Goal: Information Seeking & Learning: Learn about a topic

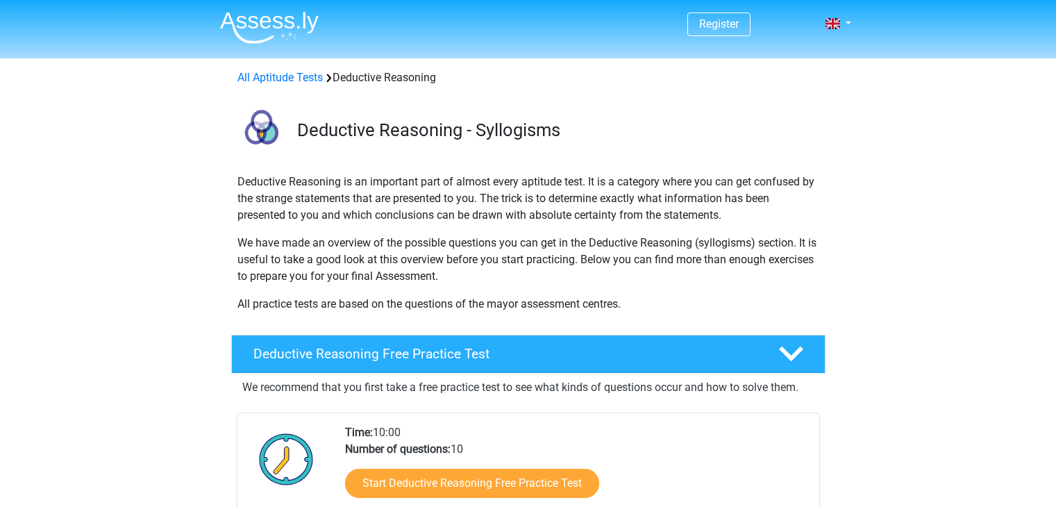
scroll to position [289, 0]
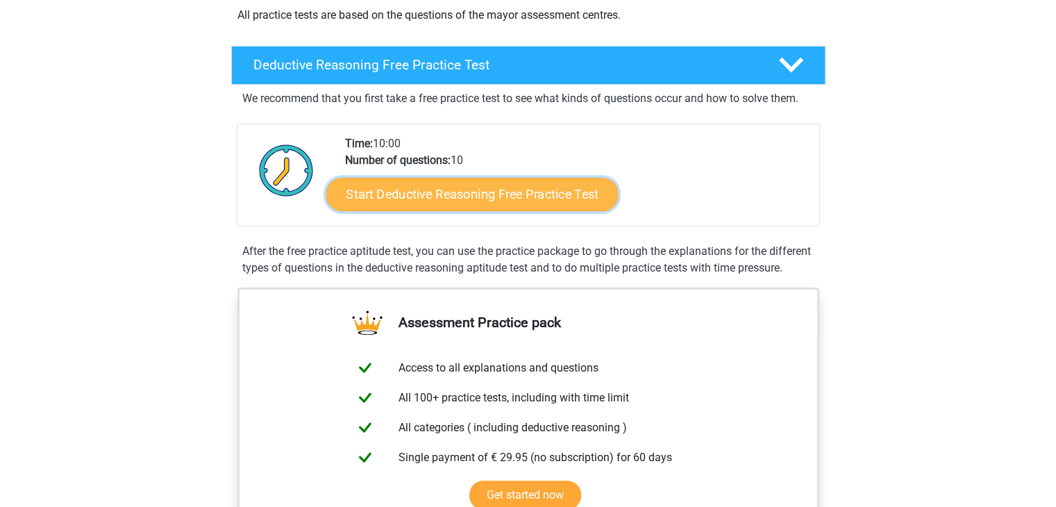
click at [464, 186] on link "Start Deductive Reasoning Free Practice Test" at bounding box center [472, 193] width 292 height 33
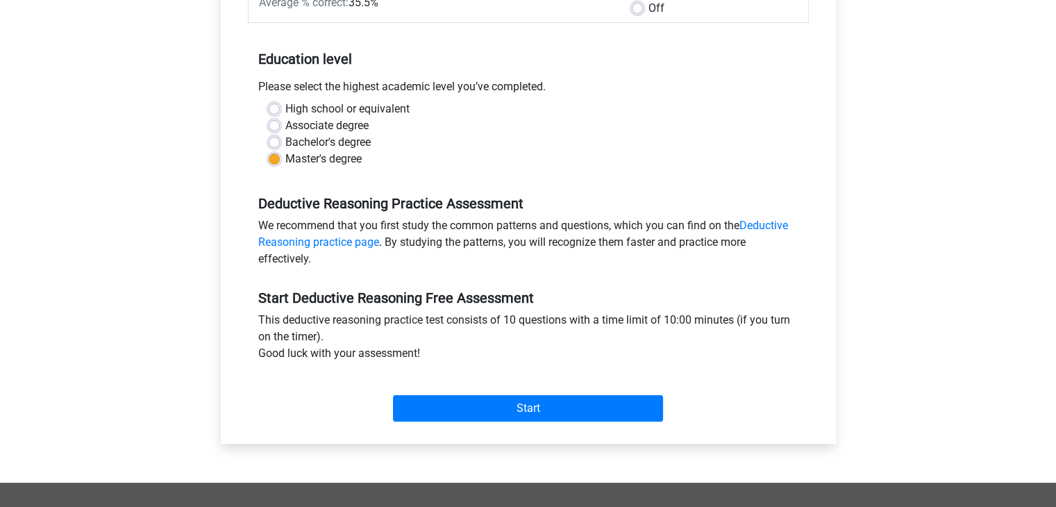
scroll to position [250, 0]
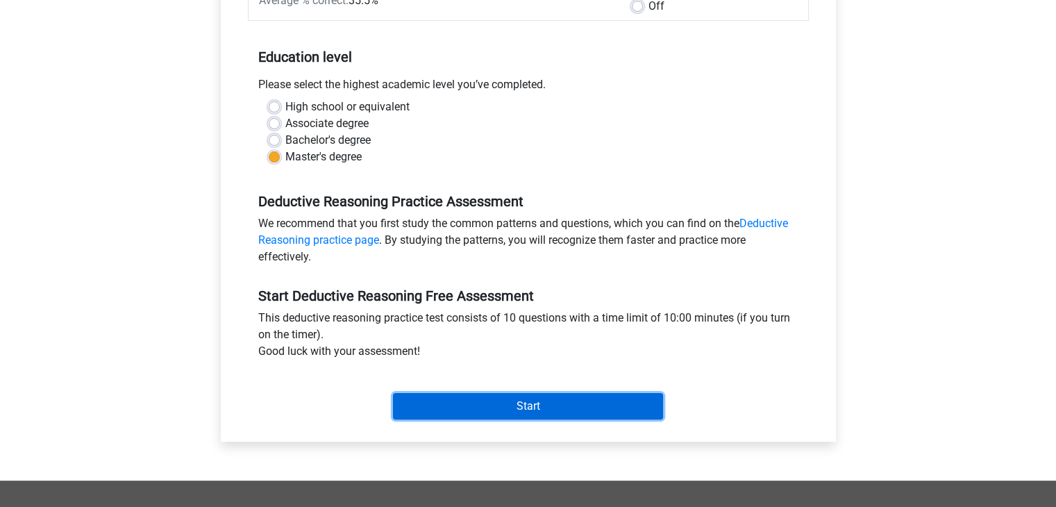
click at [591, 398] on input "Start" at bounding box center [528, 406] width 270 height 26
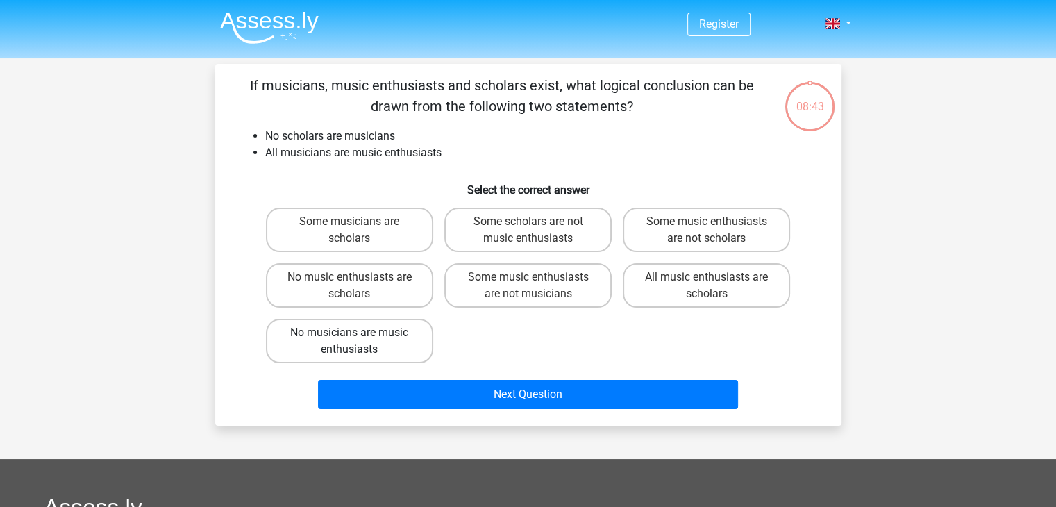
click at [390, 344] on label "No musicians are music enthusiasts" at bounding box center [349, 341] width 167 height 44
click at [358, 342] on input "No musicians are music enthusiasts" at bounding box center [353, 337] width 9 height 9
radio input "true"
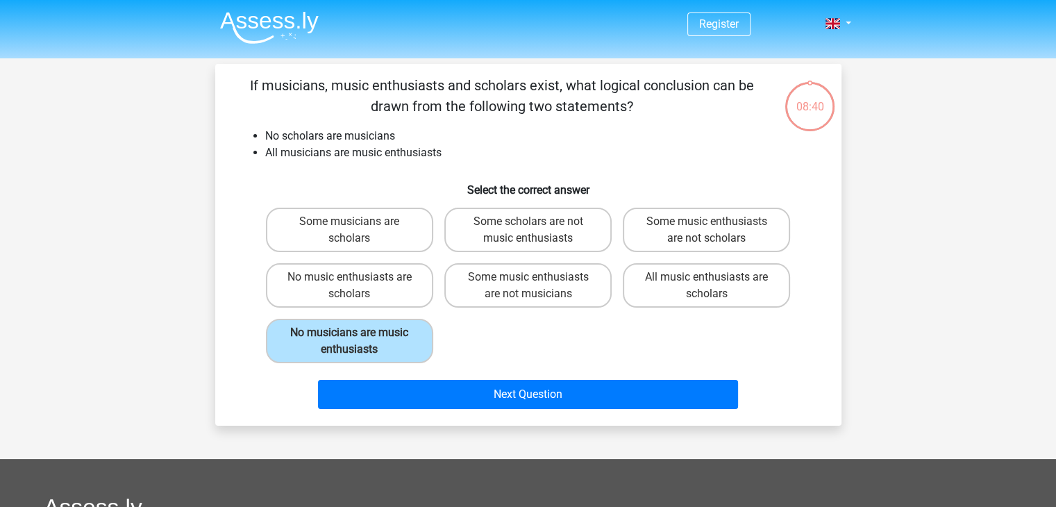
click at [489, 334] on div "Some musicians are scholars Some scholars are not music enthusiasts Some music …" at bounding box center [528, 285] width 536 height 167
click at [718, 213] on label "Some music enthusiasts are not scholars" at bounding box center [706, 230] width 167 height 44
click at [716, 221] on input "Some music enthusiasts are not scholars" at bounding box center [711, 225] width 9 height 9
radio input "true"
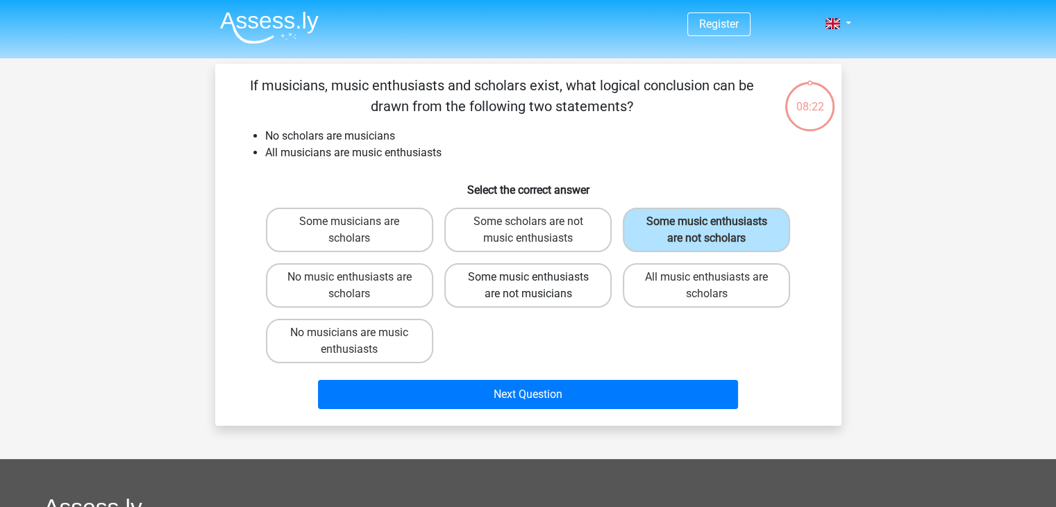
click at [576, 289] on label "Some music enthusiasts are not musicians" at bounding box center [527, 285] width 167 height 44
click at [537, 286] on input "Some music enthusiasts are not musicians" at bounding box center [532, 281] width 9 height 9
radio input "true"
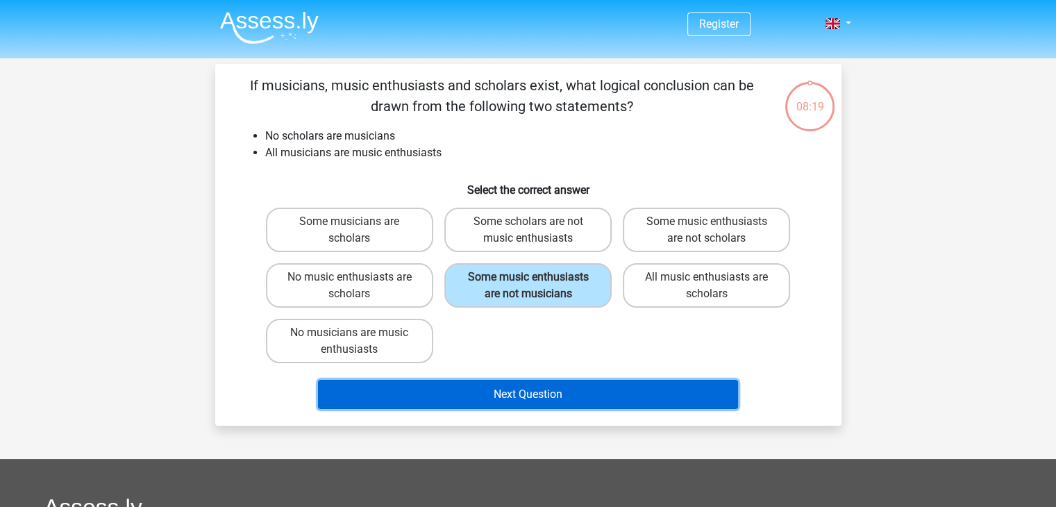
click at [585, 390] on button "Next Question" at bounding box center [528, 394] width 420 height 29
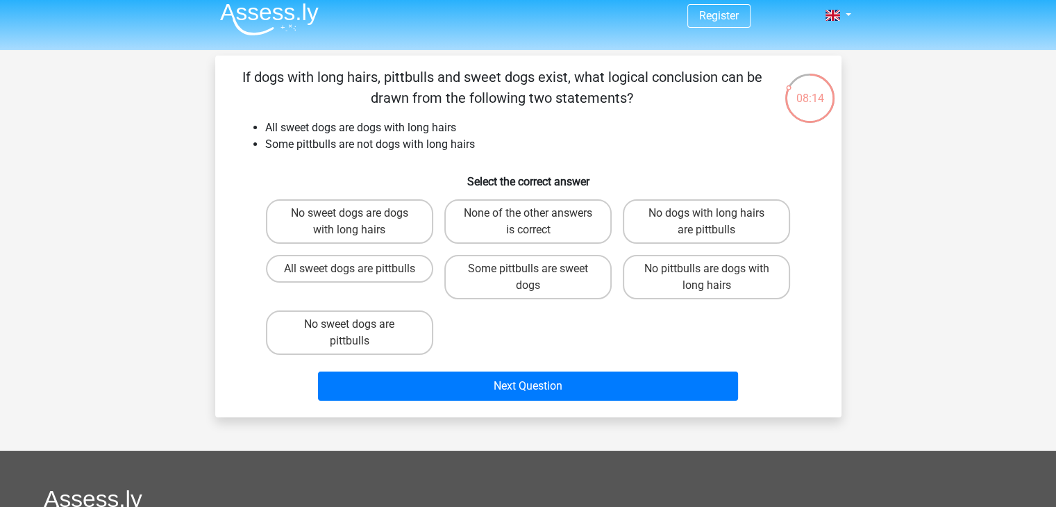
scroll to position [36, 0]
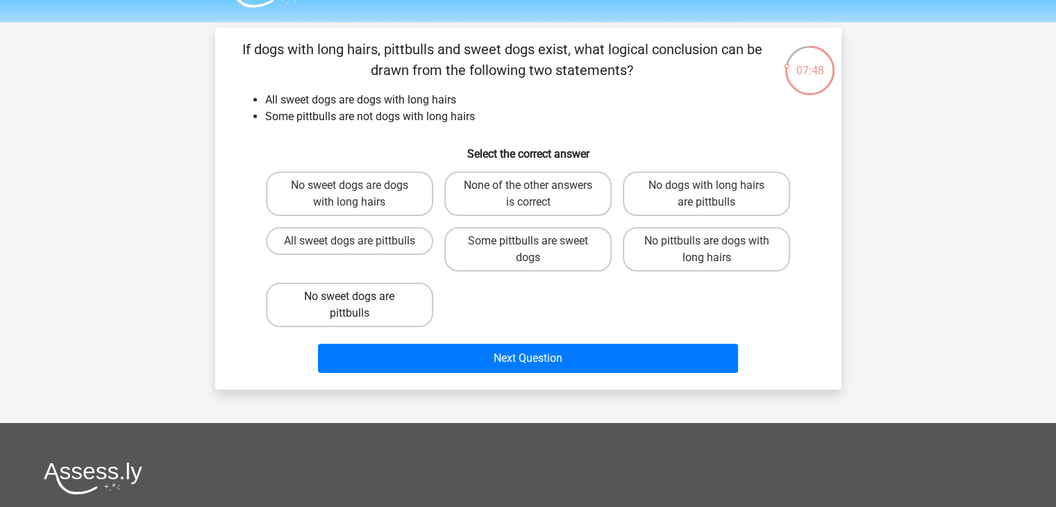
click at [363, 317] on label "No sweet dogs are pittbulls" at bounding box center [349, 305] width 167 height 44
click at [358, 305] on input "No sweet dogs are pittbulls" at bounding box center [353, 300] width 9 height 9
radio input "true"
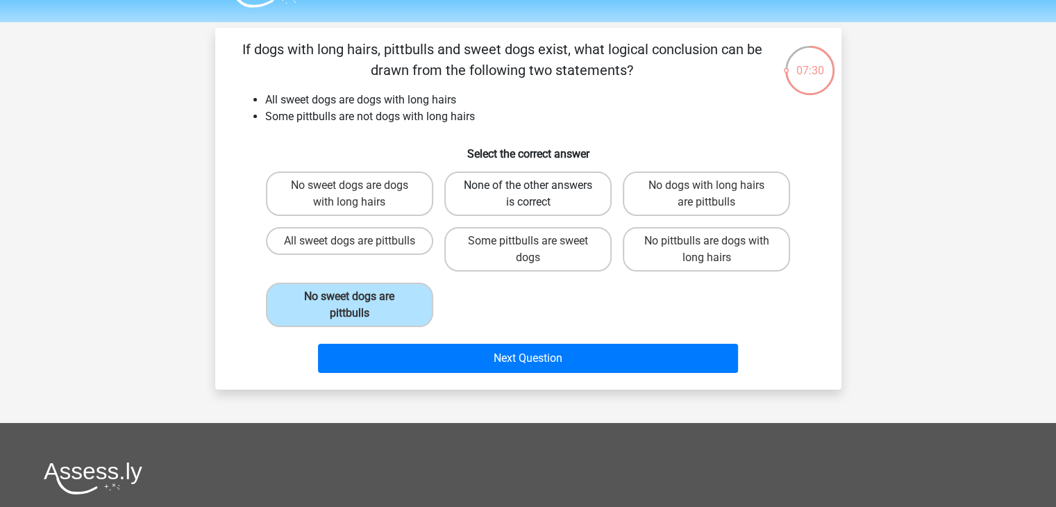
click at [529, 199] on label "None of the other answers is correct" at bounding box center [527, 193] width 167 height 44
click at [529, 194] on input "None of the other answers is correct" at bounding box center [532, 189] width 9 height 9
radio input "true"
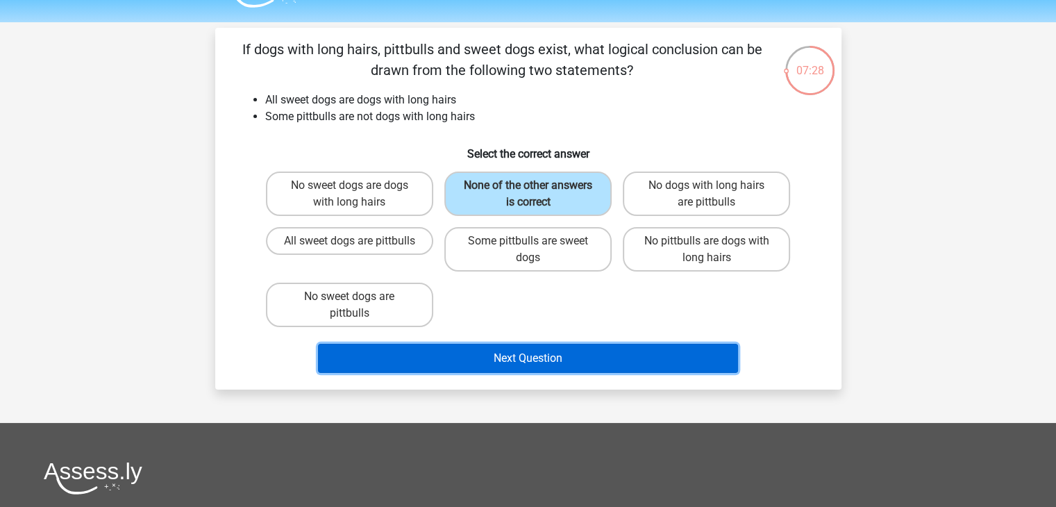
click at [528, 362] on button "Next Question" at bounding box center [528, 358] width 420 height 29
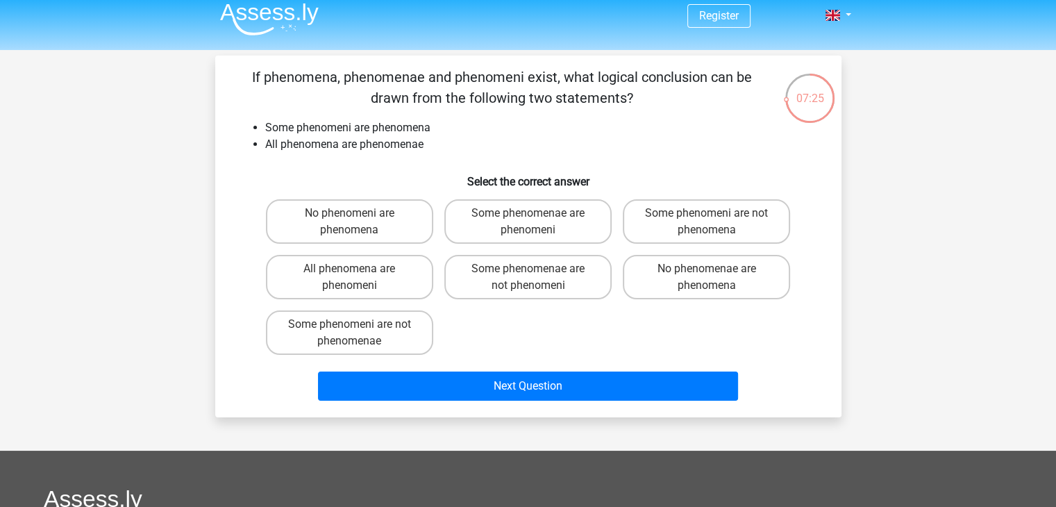
scroll to position [8, 0]
click at [748, 217] on label "Some phenomeni are not phenomena" at bounding box center [706, 221] width 167 height 44
click at [716, 217] on input "Some phenomeni are not phenomena" at bounding box center [711, 217] width 9 height 9
radio input "true"
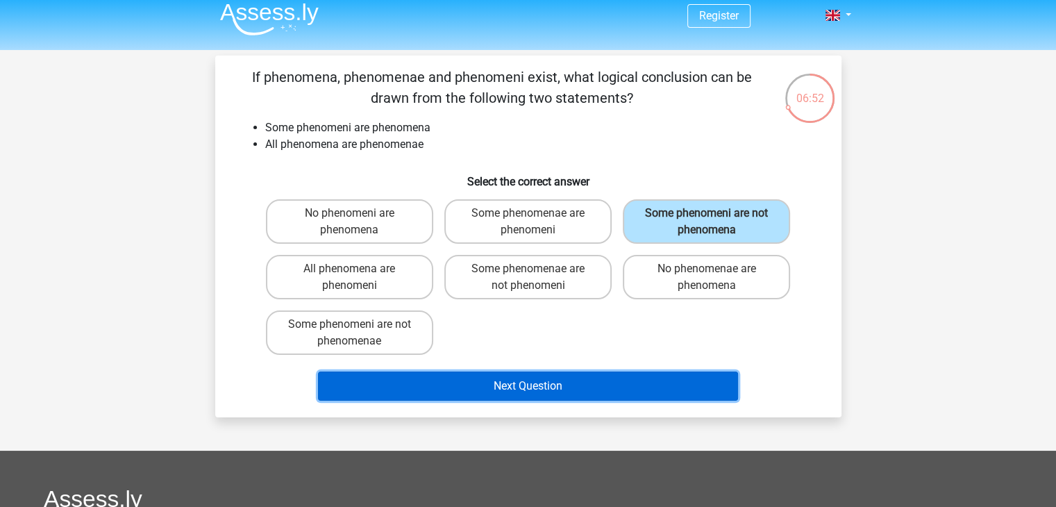
click at [572, 380] on button "Next Question" at bounding box center [528, 385] width 420 height 29
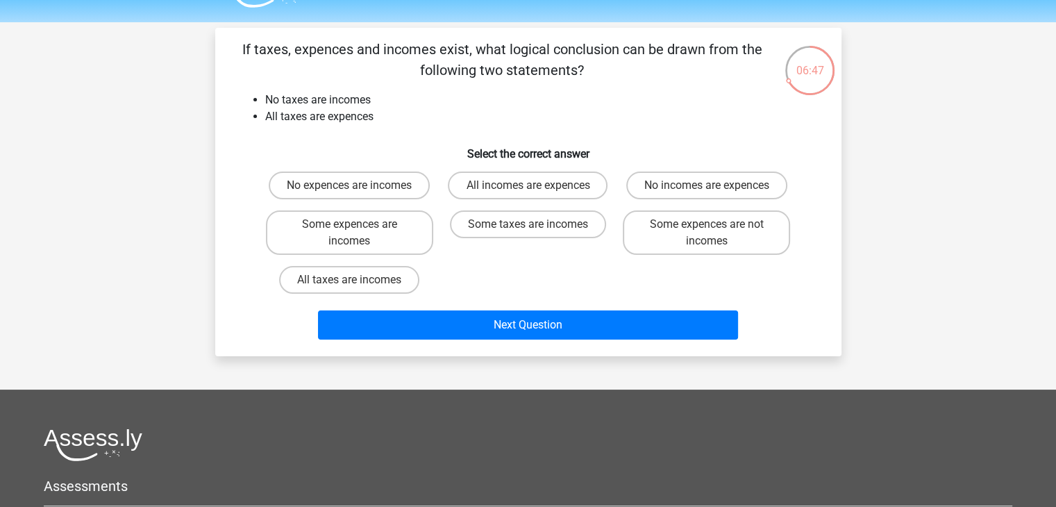
scroll to position [64, 0]
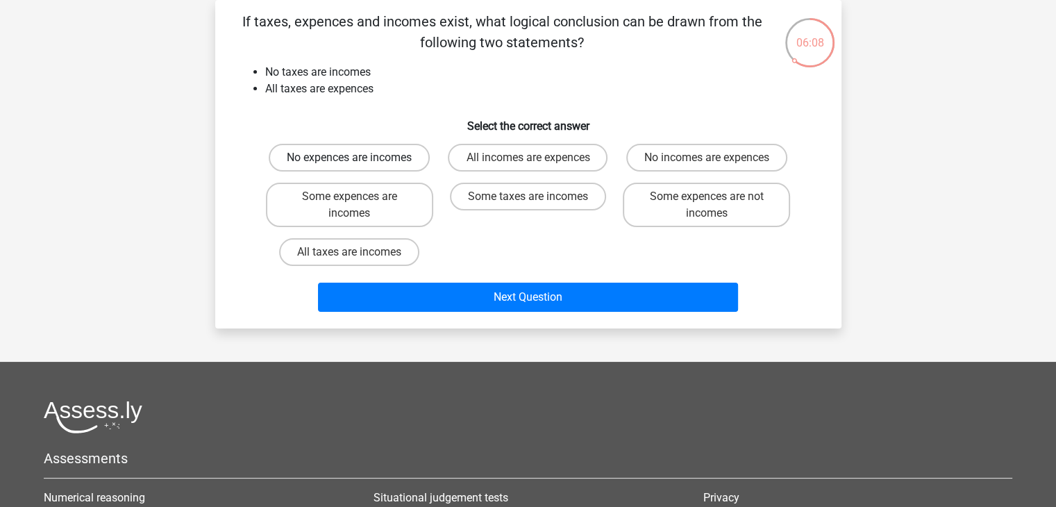
click at [378, 162] on label "No expences are incomes" at bounding box center [349, 158] width 161 height 28
click at [358, 162] on input "No expences are incomes" at bounding box center [353, 162] width 9 height 9
radio input "true"
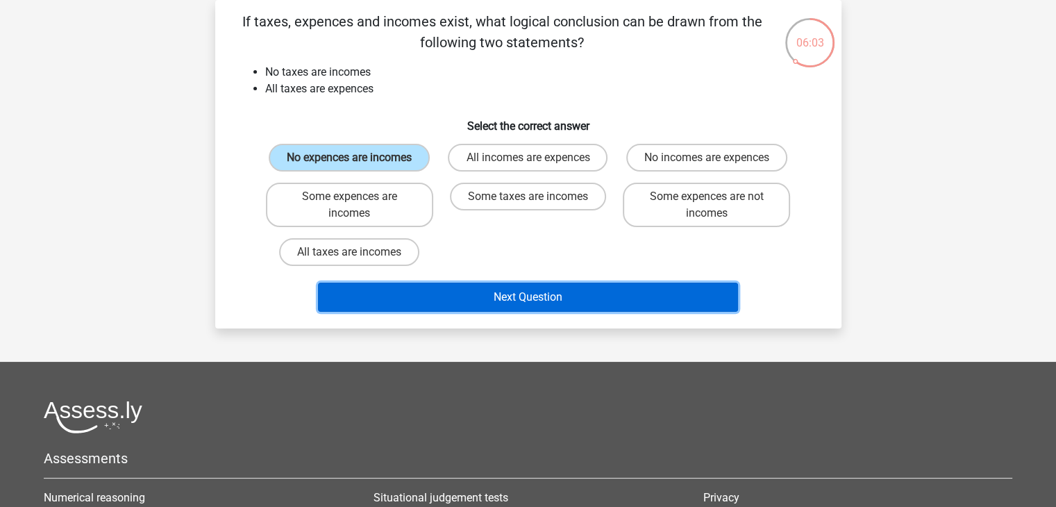
click at [475, 306] on button "Next Question" at bounding box center [528, 297] width 420 height 29
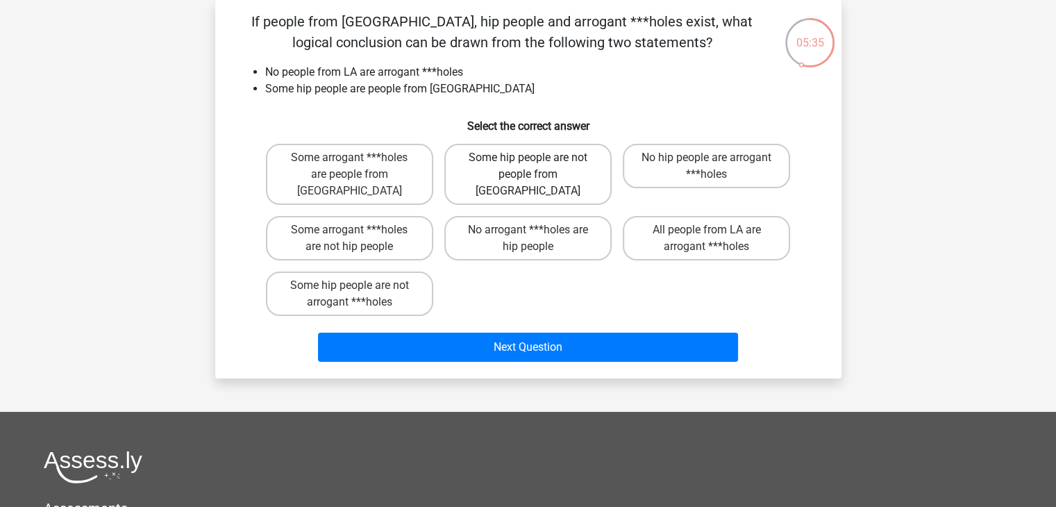
click at [527, 165] on label "Some hip people are not people from LA" at bounding box center [527, 174] width 167 height 61
click at [528, 165] on input "Some hip people are not people from LA" at bounding box center [532, 162] width 9 height 9
radio input "true"
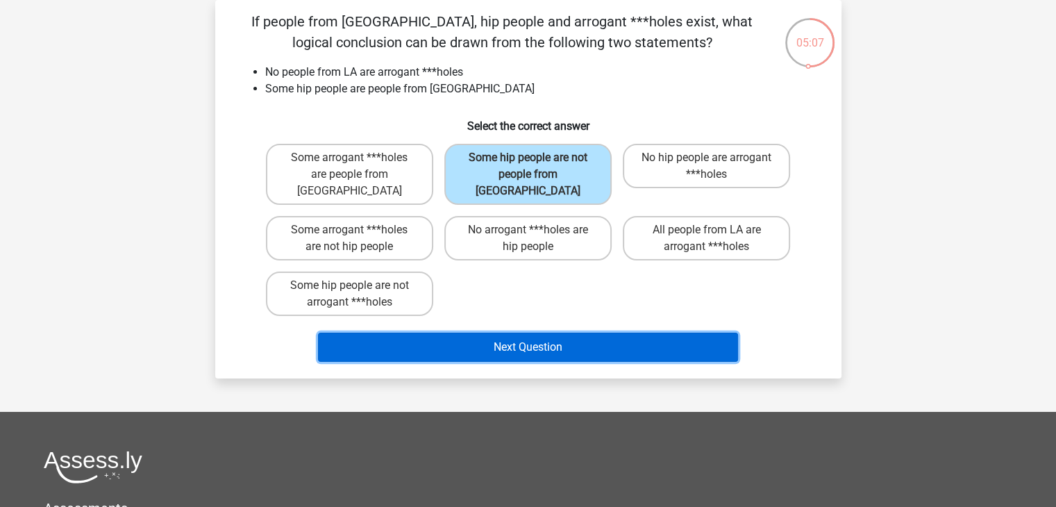
click at [544, 333] on button "Next Question" at bounding box center [528, 347] width 420 height 29
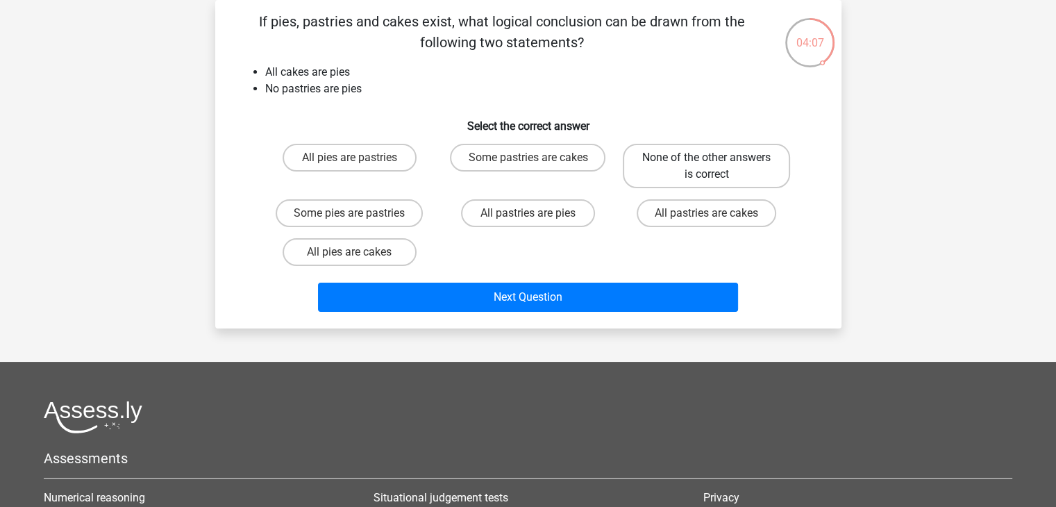
click at [670, 162] on label "None of the other answers is correct" at bounding box center [706, 166] width 167 height 44
click at [707, 162] on input "None of the other answers is correct" at bounding box center [711, 162] width 9 height 9
radio input "true"
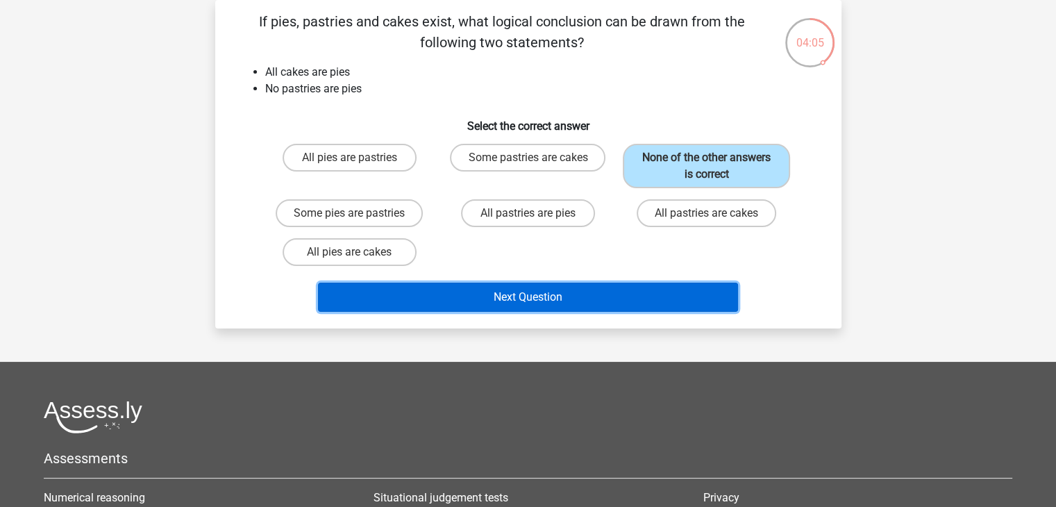
click at [633, 297] on button "Next Question" at bounding box center [528, 297] width 420 height 29
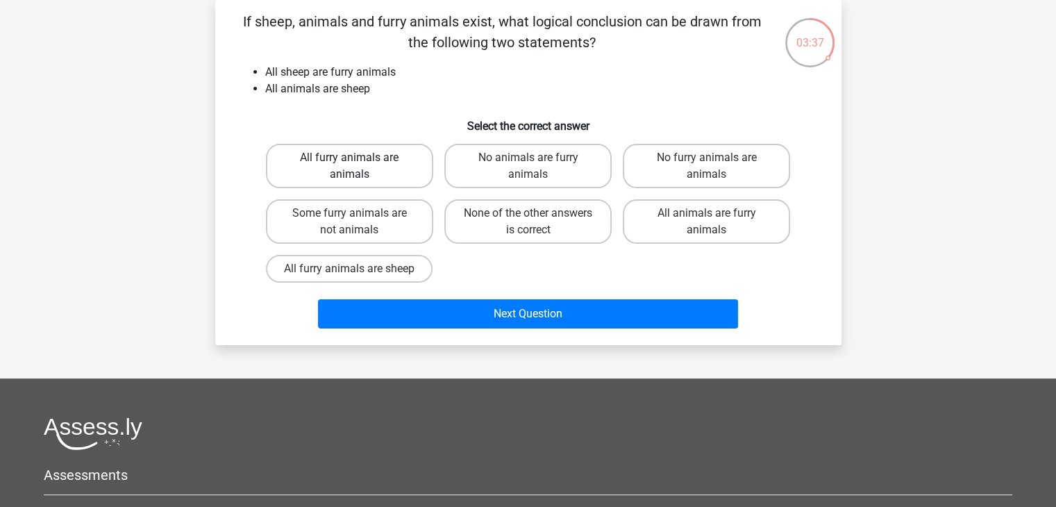
click at [330, 154] on label "All furry animals are animals" at bounding box center [349, 166] width 167 height 44
click at [349, 158] on input "All furry animals are animals" at bounding box center [353, 162] width 9 height 9
radio input "true"
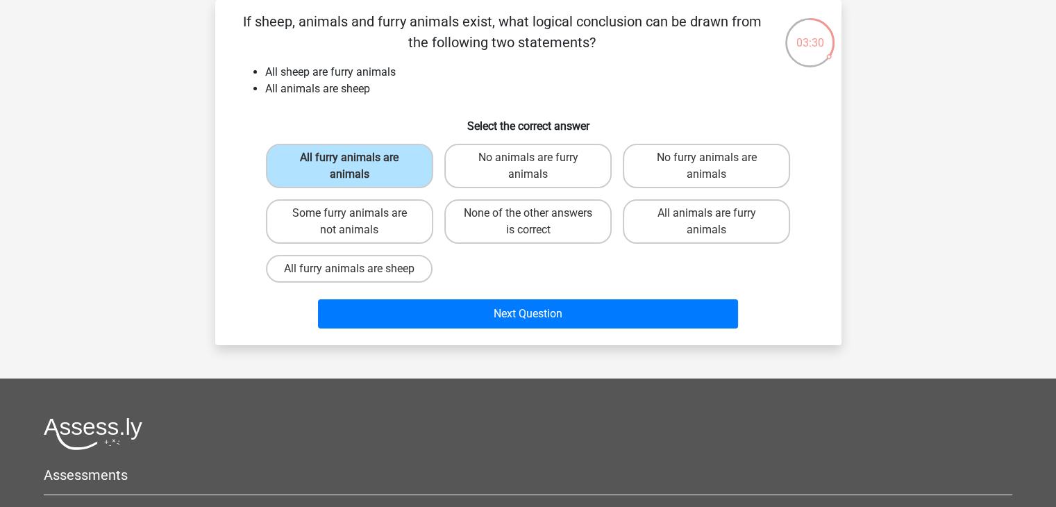
click at [567, 76] on li "All sheep are furry animals" at bounding box center [542, 72] width 554 height 17
click at [671, 218] on label "All animals are furry animals" at bounding box center [706, 221] width 167 height 44
click at [707, 218] on input "All animals are furry animals" at bounding box center [711, 217] width 9 height 9
radio input "true"
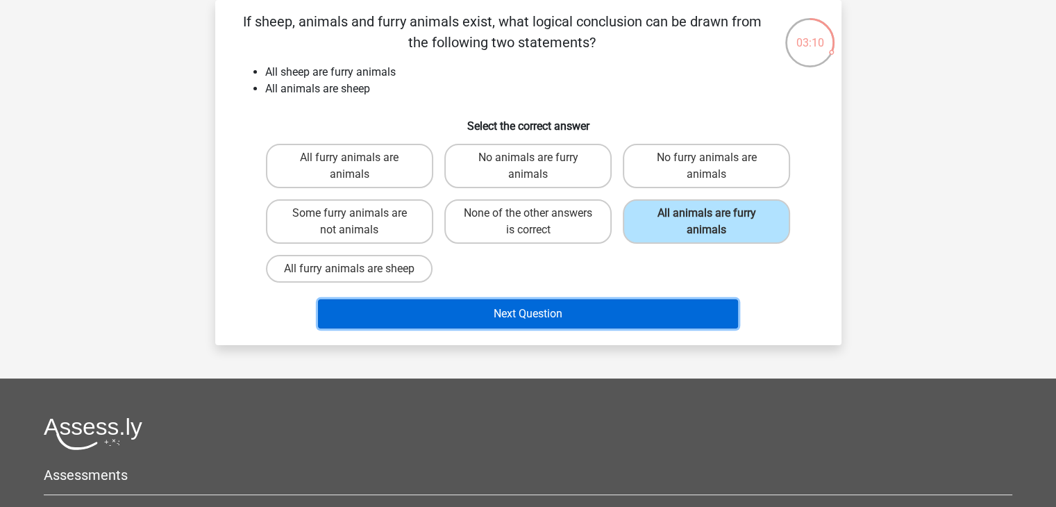
click at [596, 305] on button "Next Question" at bounding box center [528, 313] width 420 height 29
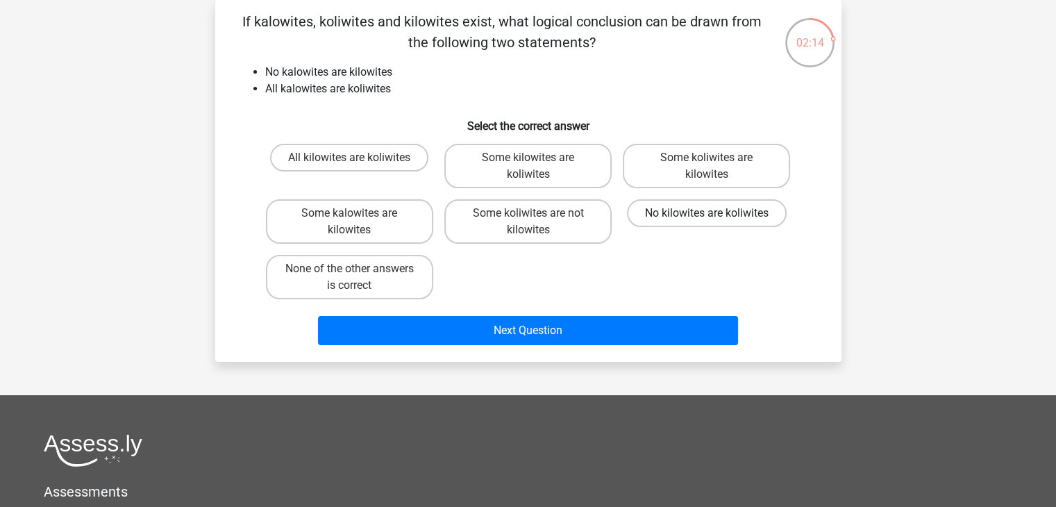
click at [680, 208] on label "No kilowites are koliwites" at bounding box center [707, 213] width 160 height 28
click at [707, 213] on input "No kilowites are koliwites" at bounding box center [711, 217] width 9 height 9
radio input "true"
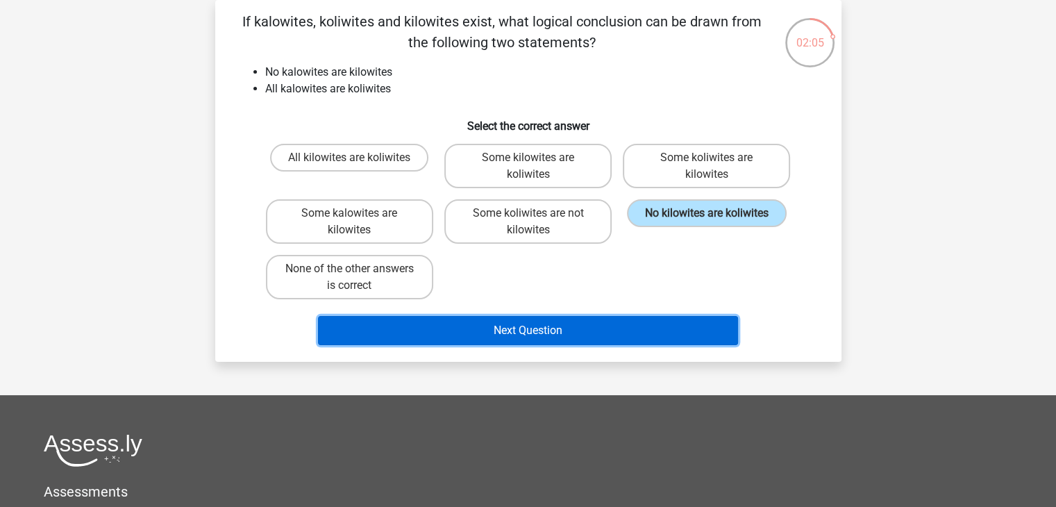
click at [621, 323] on button "Next Question" at bounding box center [528, 330] width 420 height 29
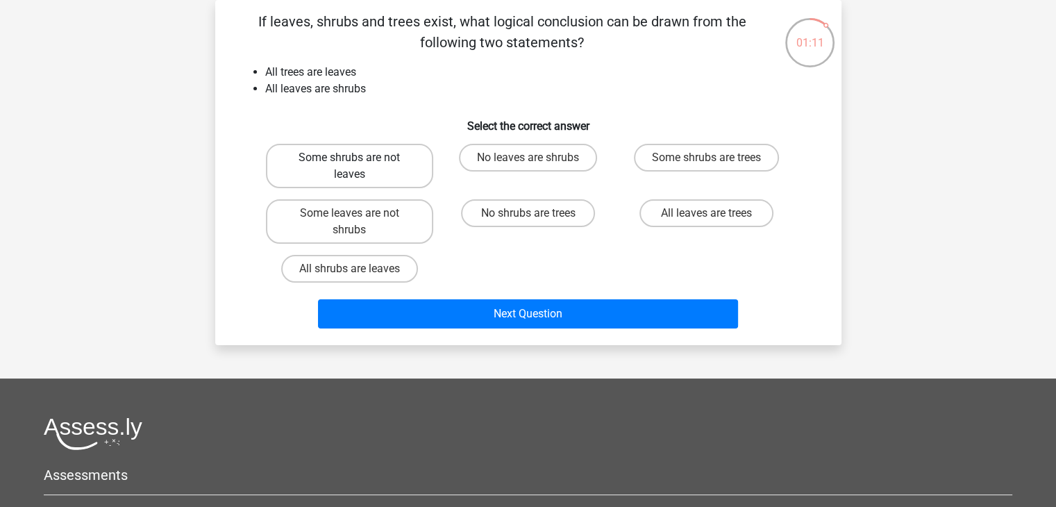
click at [377, 177] on label "Some shrubs are not leaves" at bounding box center [349, 166] width 167 height 44
click at [358, 167] on input "Some shrubs are not leaves" at bounding box center [353, 162] width 9 height 9
radio input "true"
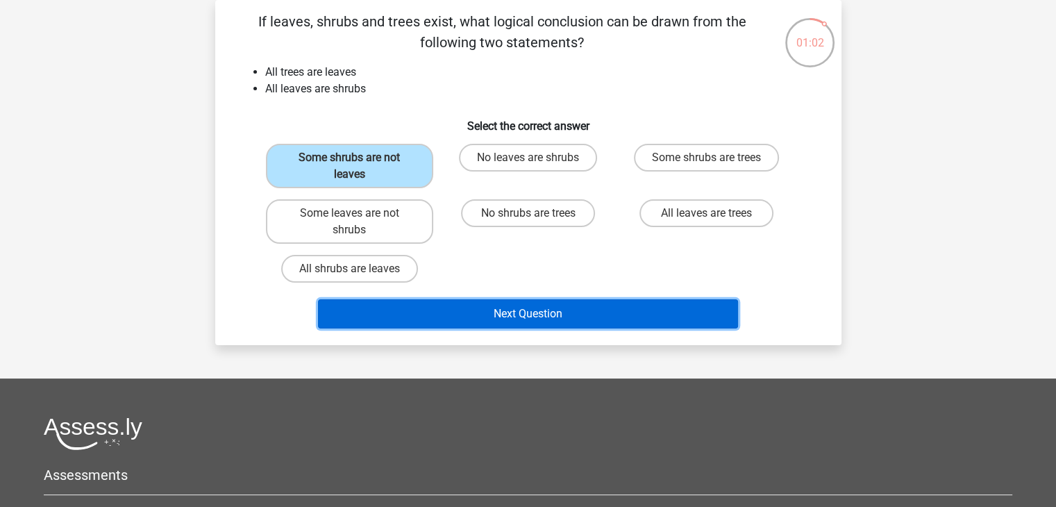
click at [530, 304] on button "Next Question" at bounding box center [528, 313] width 420 height 29
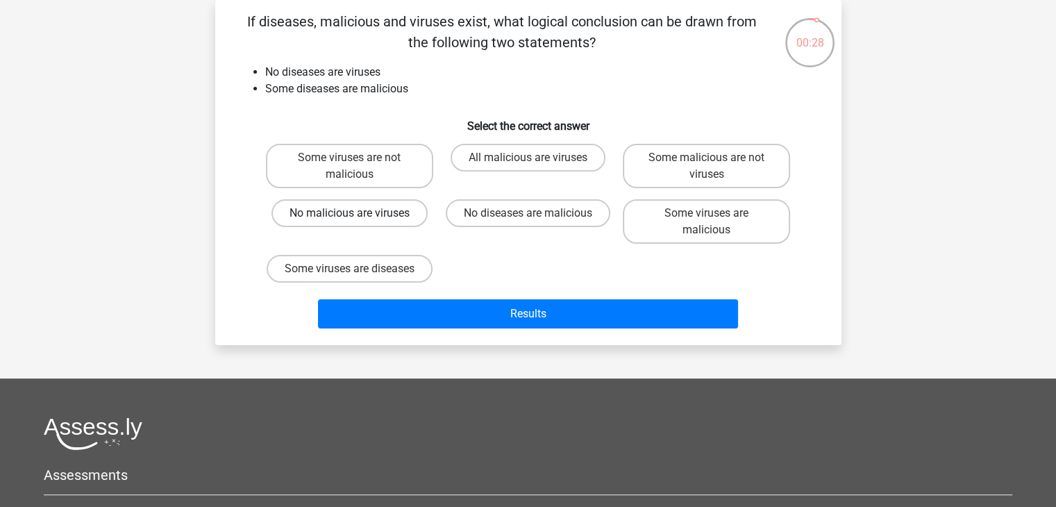
click at [397, 209] on label "No malicious are viruses" at bounding box center [349, 213] width 156 height 28
click at [358, 213] on input "No malicious are viruses" at bounding box center [353, 217] width 9 height 9
radio input "true"
click at [689, 211] on label "Some viruses are malicious" at bounding box center [706, 221] width 167 height 44
click at [707, 213] on input "Some viruses are malicious" at bounding box center [711, 217] width 9 height 9
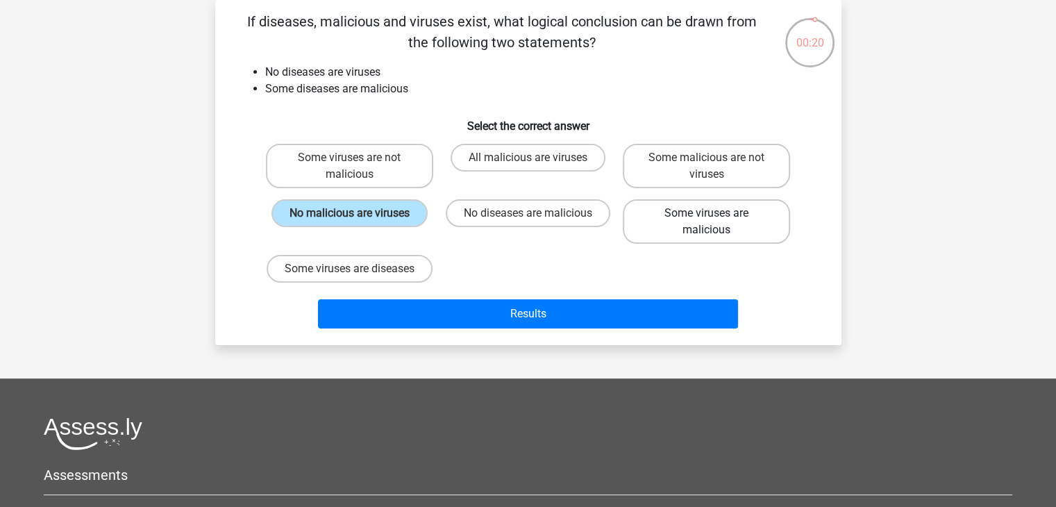
radio input "true"
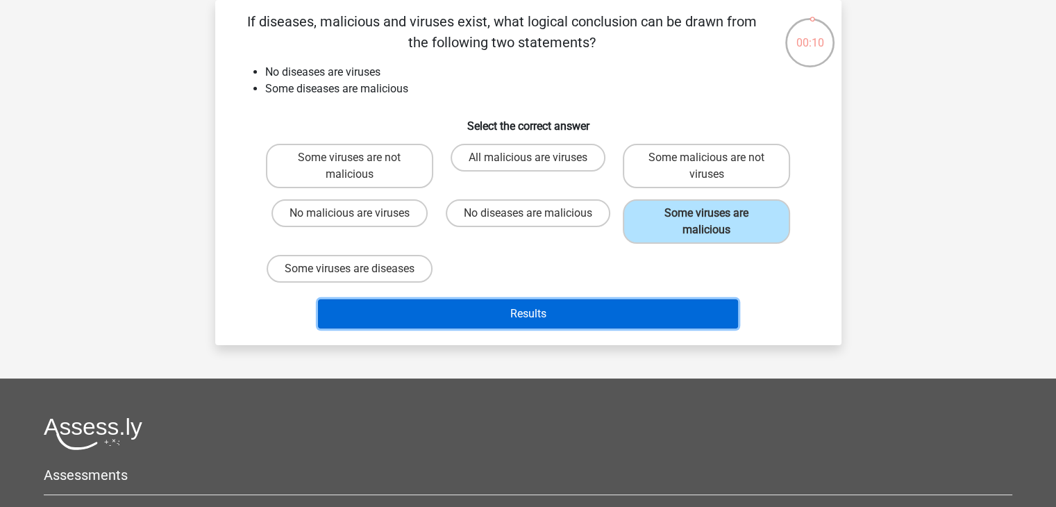
click at [586, 316] on button "Results" at bounding box center [528, 313] width 420 height 29
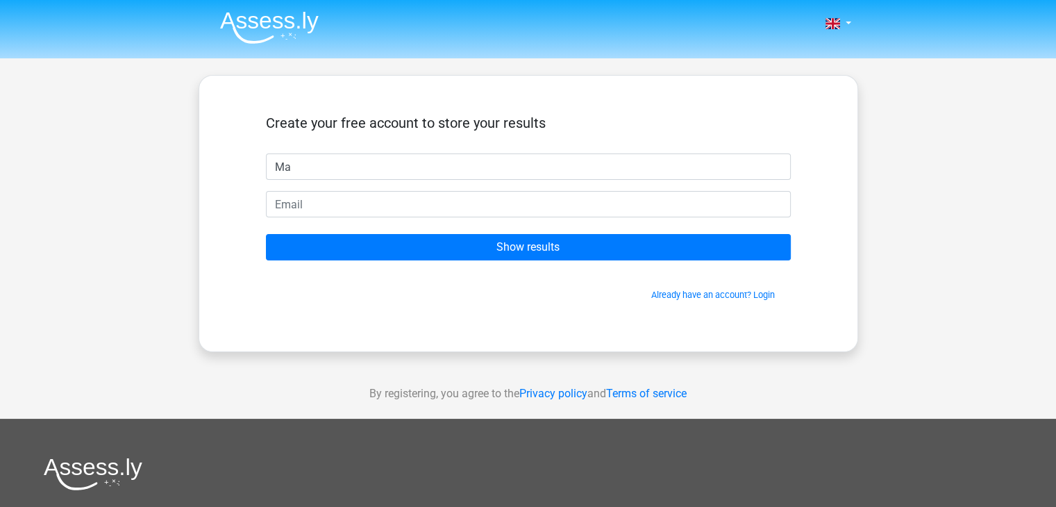
type input "Marios"
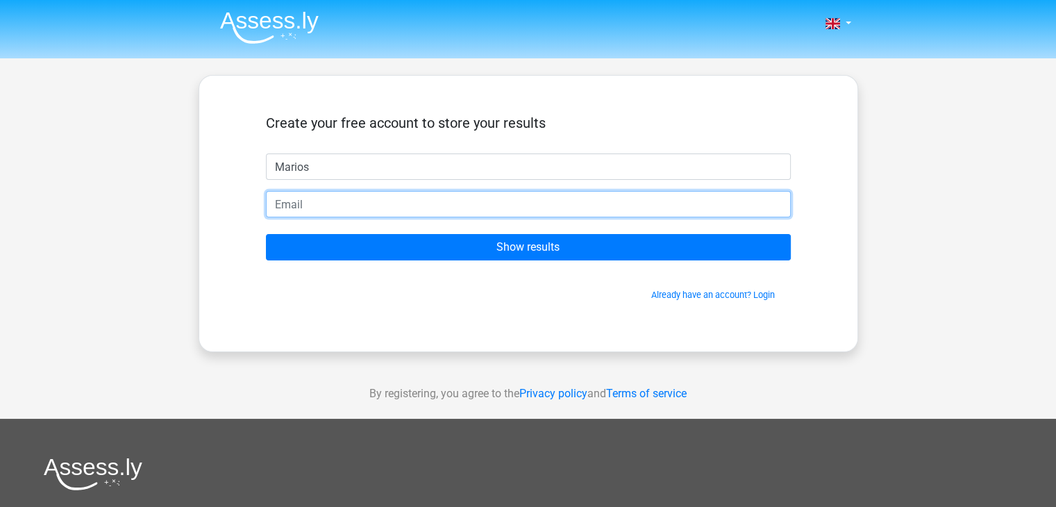
click at [350, 210] on input "email" at bounding box center [528, 204] width 525 height 26
type input "mariosmichail1311@gmail.com"
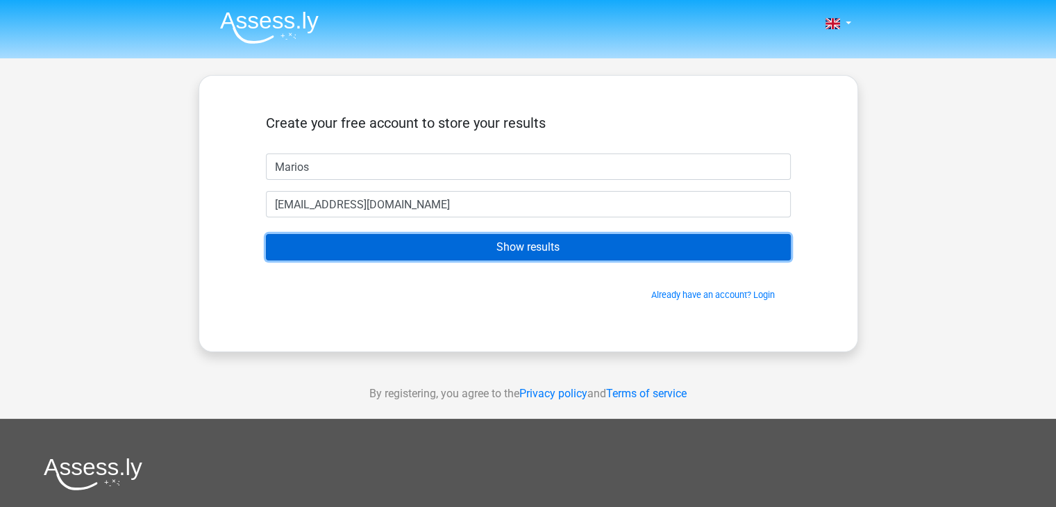
click at [411, 243] on input "Show results" at bounding box center [528, 247] width 525 height 26
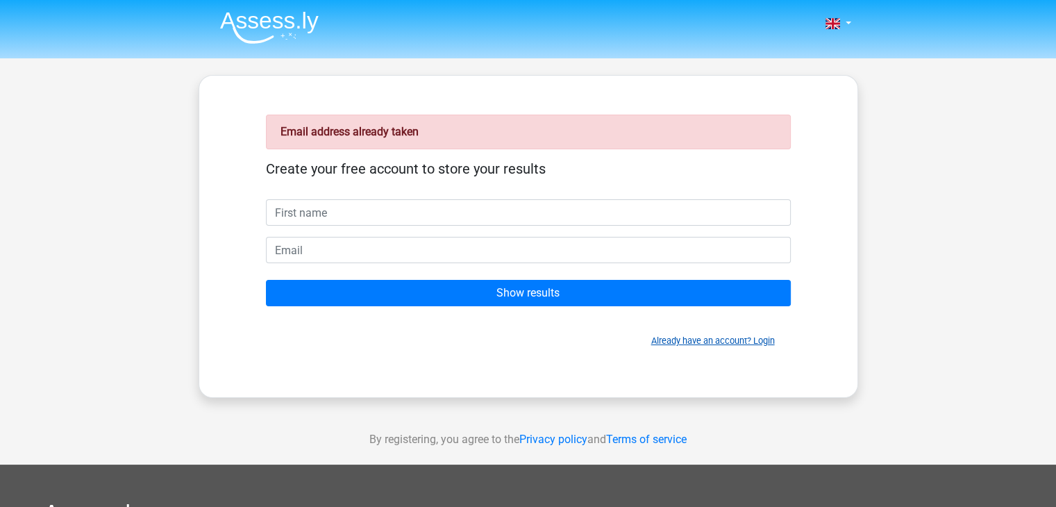
click at [719, 337] on link "Already have an account? Login" at bounding box center [713, 340] width 124 height 10
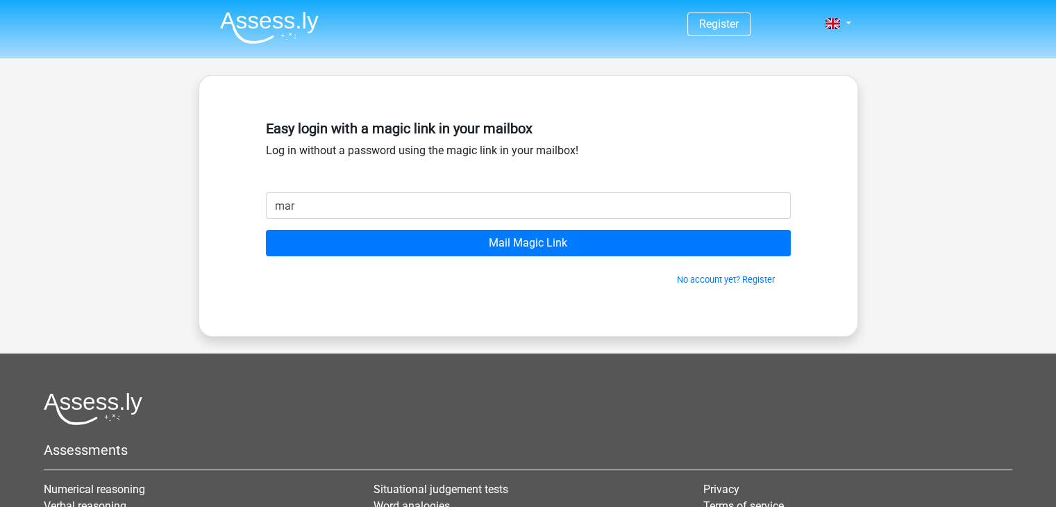
type input "[EMAIL_ADDRESS][DOMAIN_NAME]"
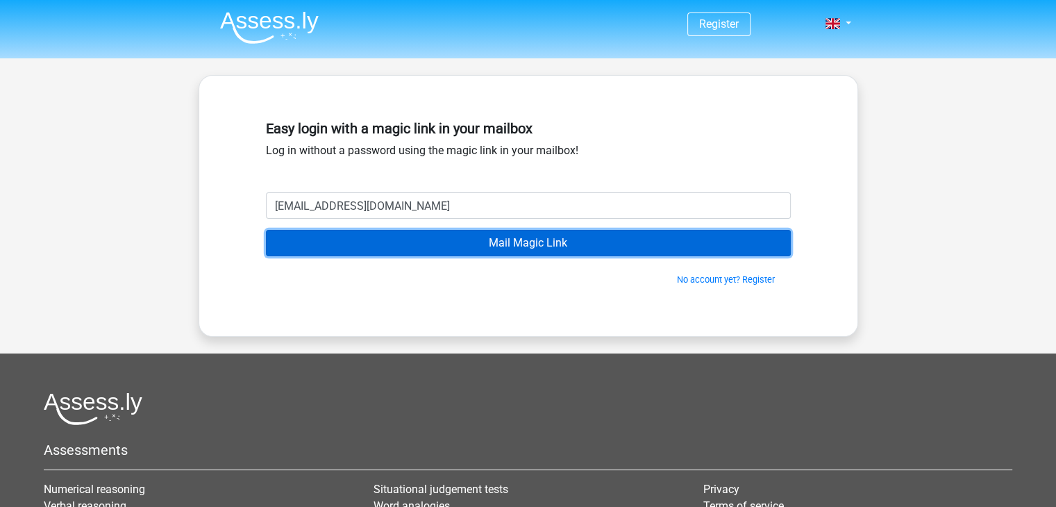
click at [423, 237] on input "Mail Magic Link" at bounding box center [528, 243] width 525 height 26
